Goal: Task Accomplishment & Management: Complete application form

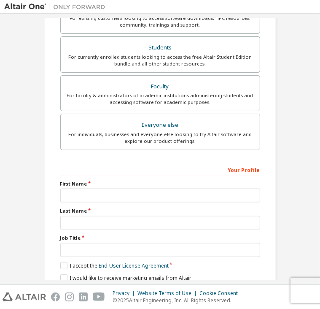
scroll to position [210, 0]
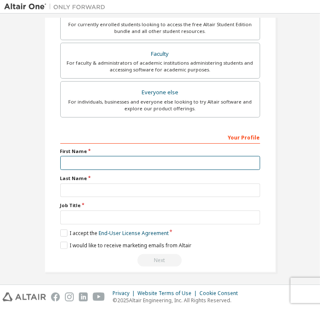
click at [103, 157] on input "text" at bounding box center [160, 163] width 200 height 14
type input "**********"
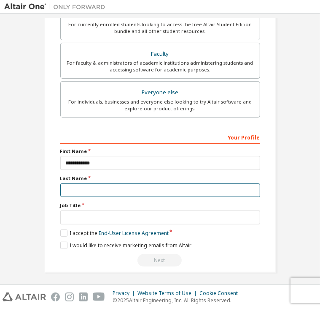
click at [93, 184] on input "text" at bounding box center [160, 190] width 200 height 14
type input "*"
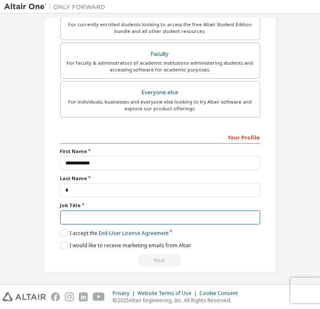
click at [93, 213] on input "text" at bounding box center [160, 217] width 200 height 14
type input "*******"
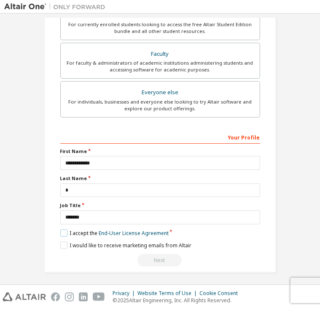
click at [60, 233] on label "I accept the End-User License Agreement" at bounding box center [114, 232] width 108 height 7
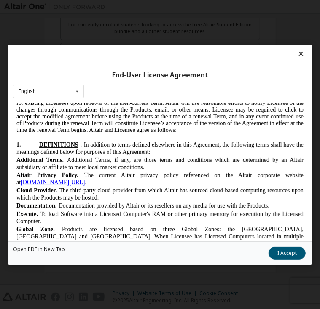
scroll to position [244, 0]
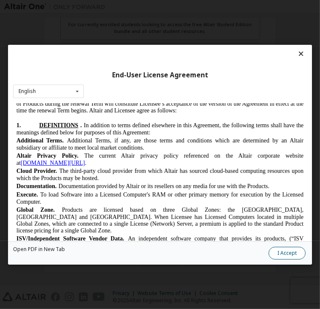
click at [286, 249] on button "I Accept" at bounding box center [287, 252] width 37 height 13
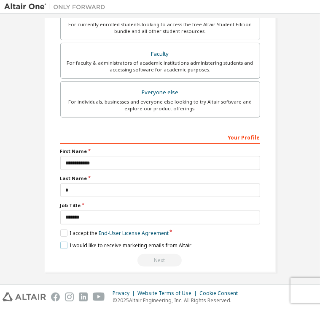
click at [65, 246] on label "I would like to receive marketing emails from Altair" at bounding box center [125, 244] width 131 height 7
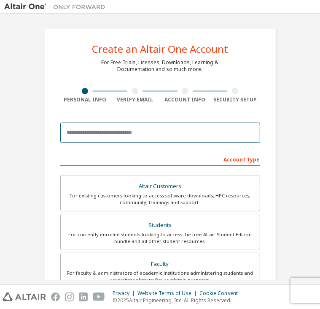
click at [120, 136] on input "email" at bounding box center [160, 132] width 200 height 20
type input "**********"
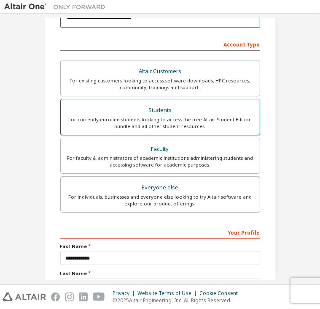
scroll to position [114, 0]
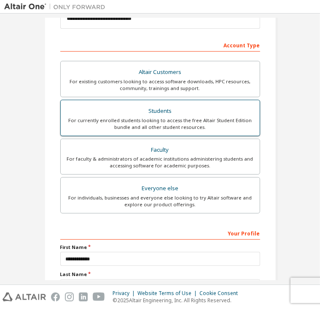
click at [154, 114] on div "Students" at bounding box center [160, 111] width 189 height 12
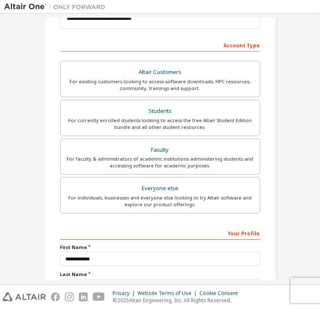
scroll to position [210, 0]
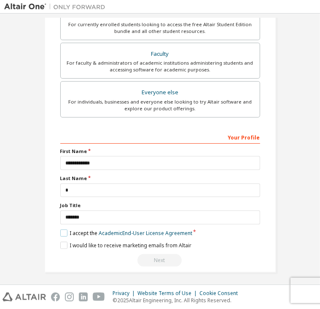
click at [61, 230] on label "I accept the Academic End-User License Agreement" at bounding box center [126, 232] width 132 height 7
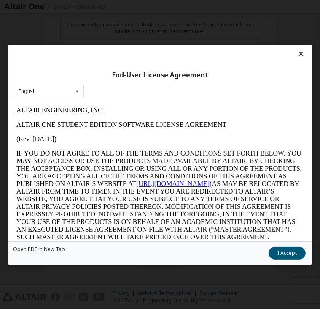
scroll to position [0, 0]
click at [292, 251] on button "I Accept" at bounding box center [287, 252] width 37 height 13
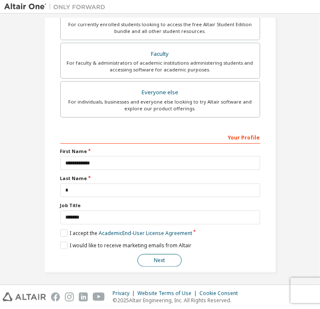
click at [155, 261] on button "Next" at bounding box center [160, 260] width 44 height 13
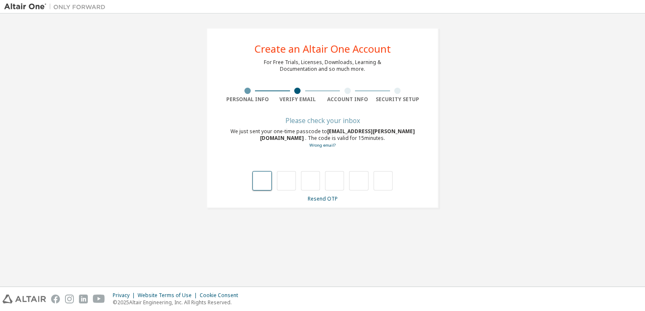
type input "*"
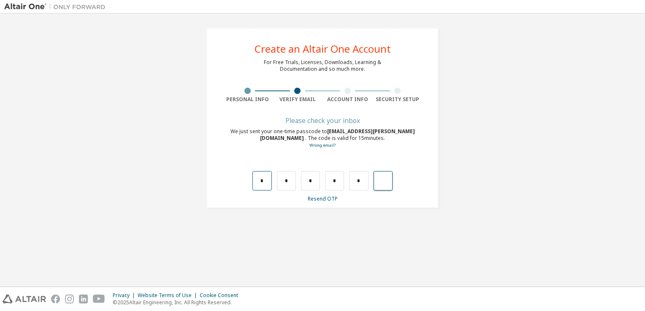
type input "*"
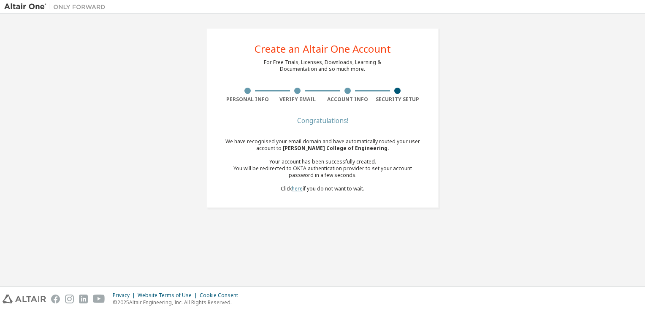
click at [297, 191] on link "here" at bounding box center [297, 188] width 11 height 7
